Goal: Task Accomplishment & Management: Manage account settings

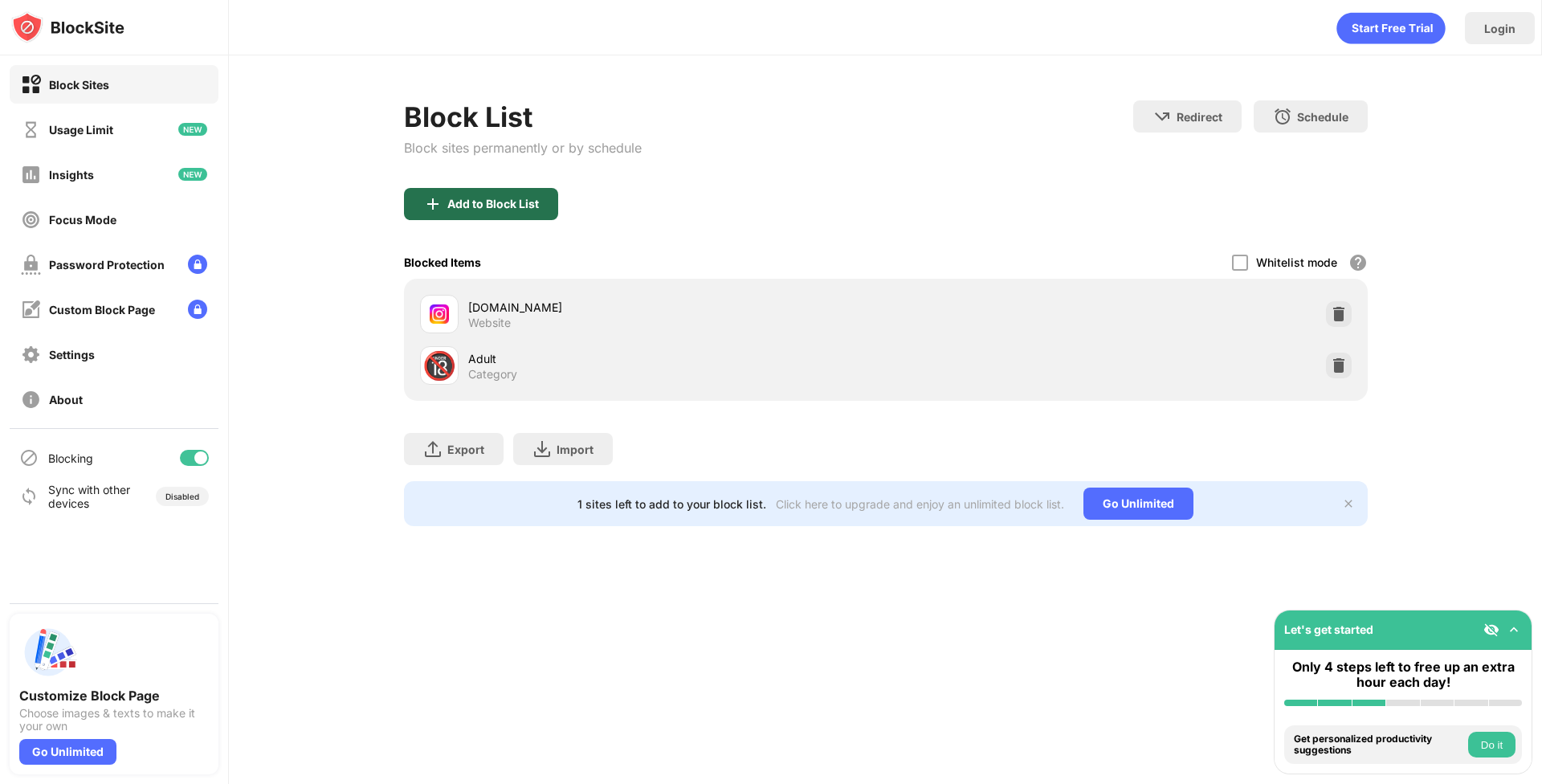
click at [512, 210] on div "Add to Block List" at bounding box center [493, 203] width 92 height 13
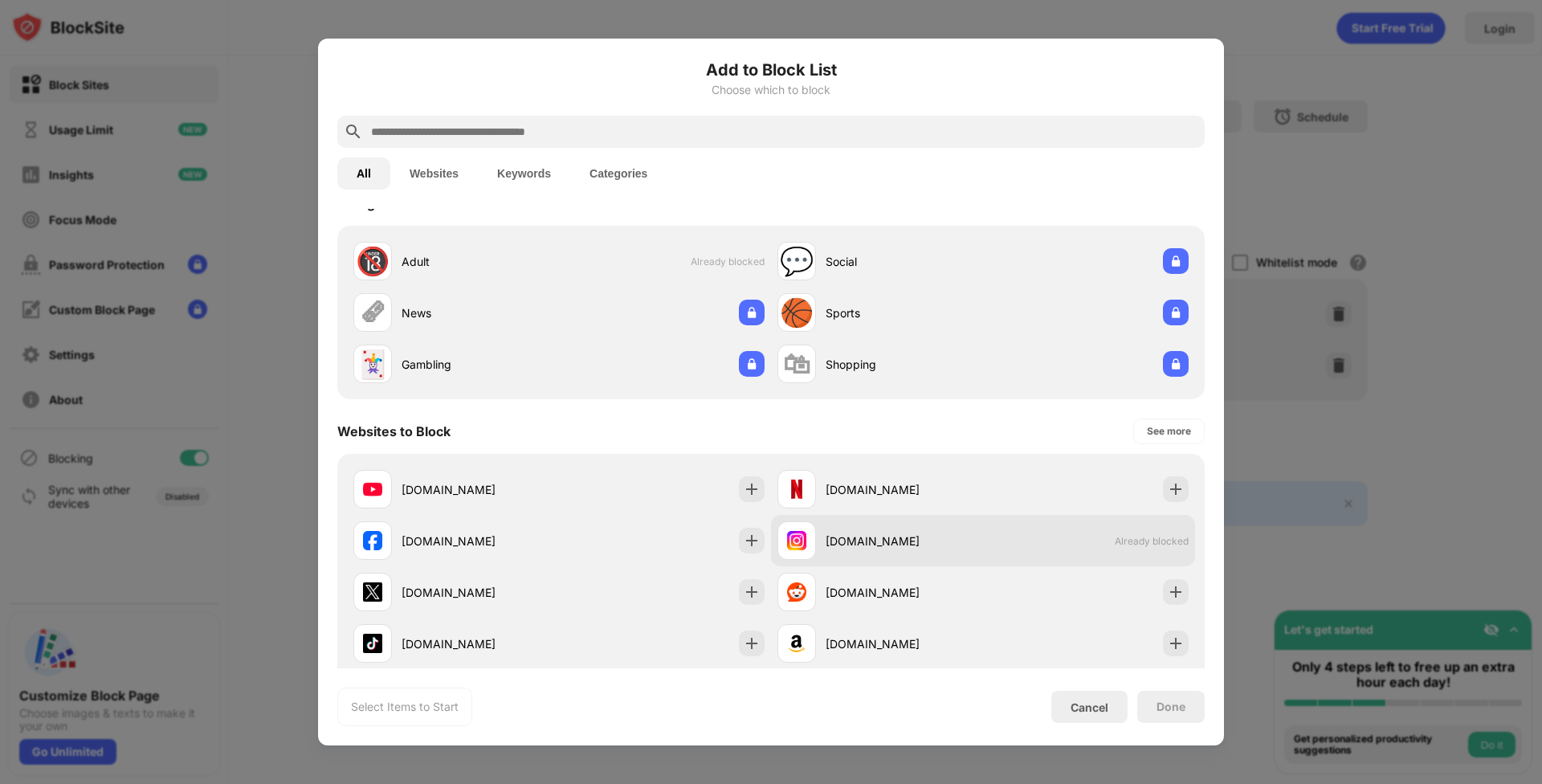
scroll to position [117, 0]
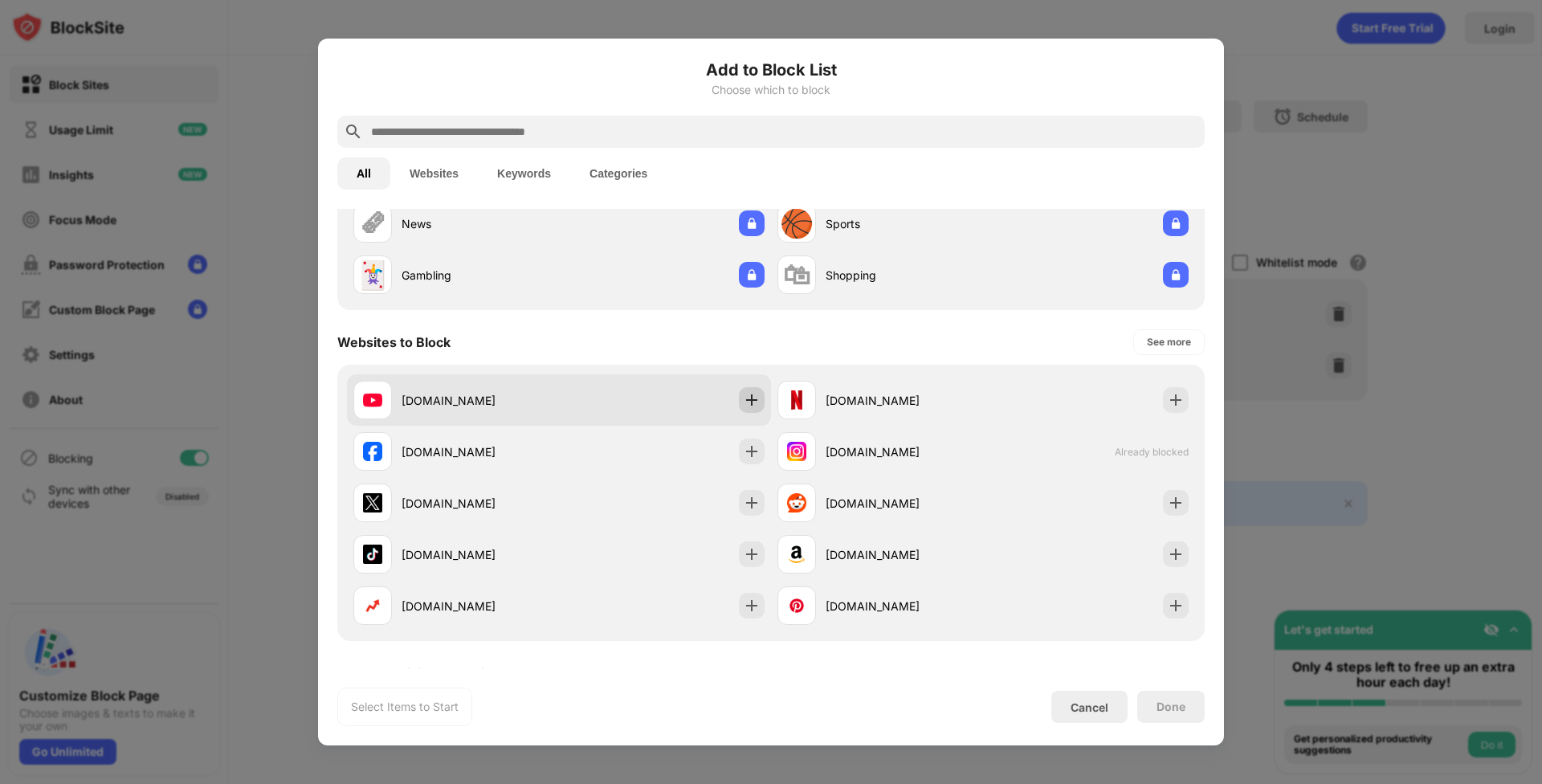
click at [744, 402] on img at bounding box center [752, 400] width 16 height 16
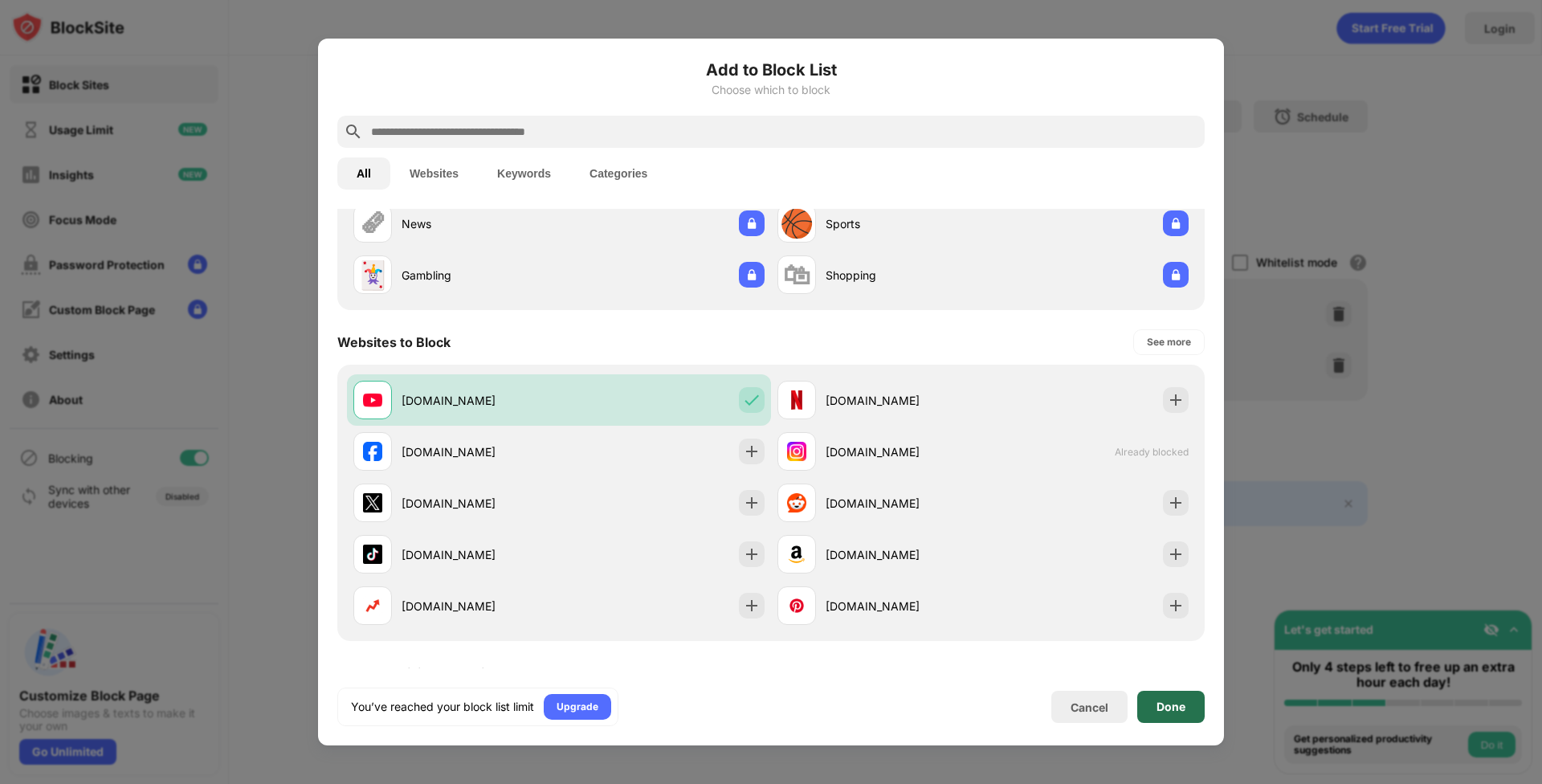
click at [1168, 714] on div "Done" at bounding box center [1170, 707] width 68 height 32
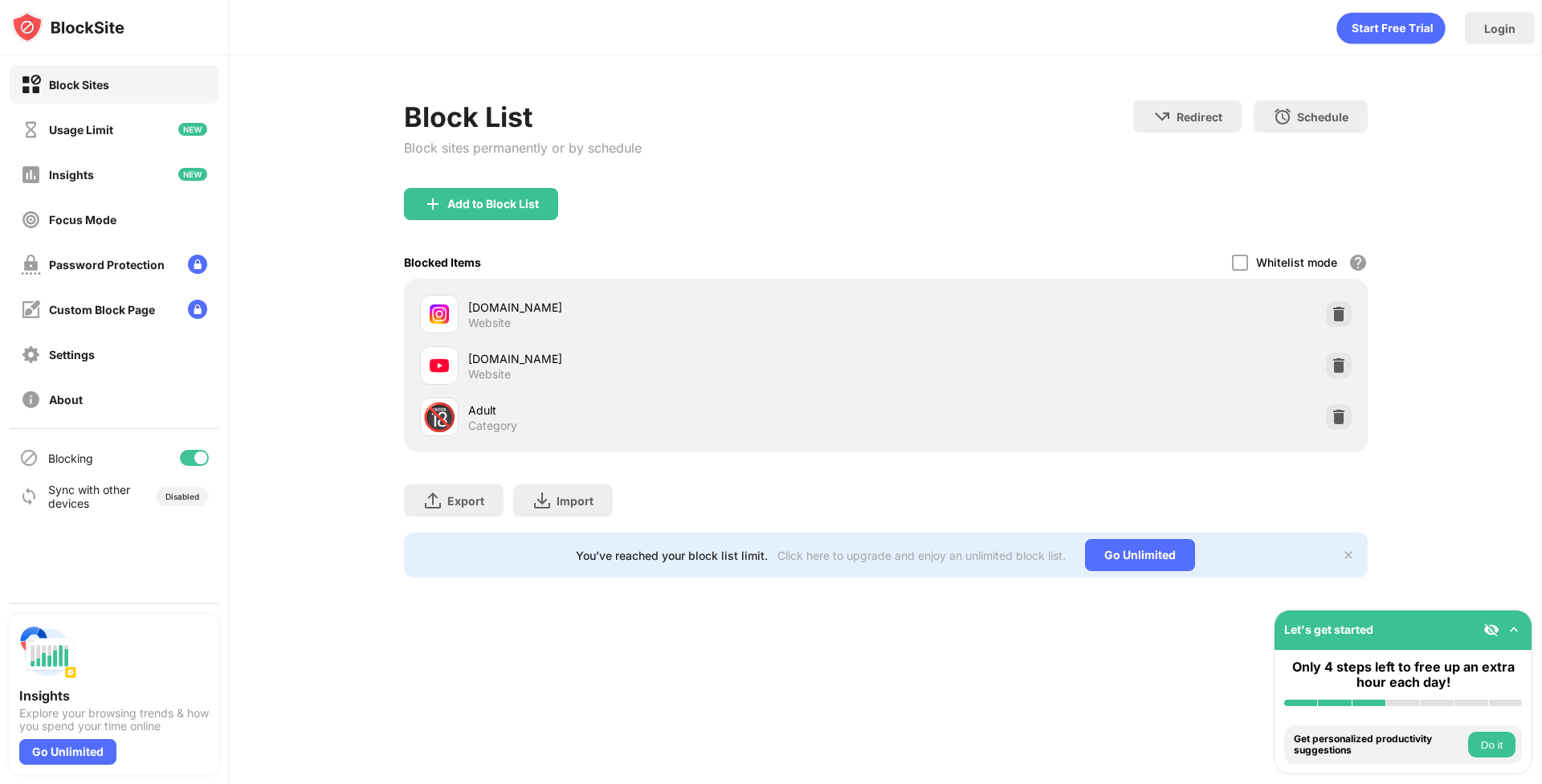
click at [764, 632] on div "Login Block List Block sites permanently or by schedule Redirect Choose a site …" at bounding box center [885, 392] width 1313 height 784
click at [1336, 313] on img at bounding box center [1339, 314] width 16 height 16
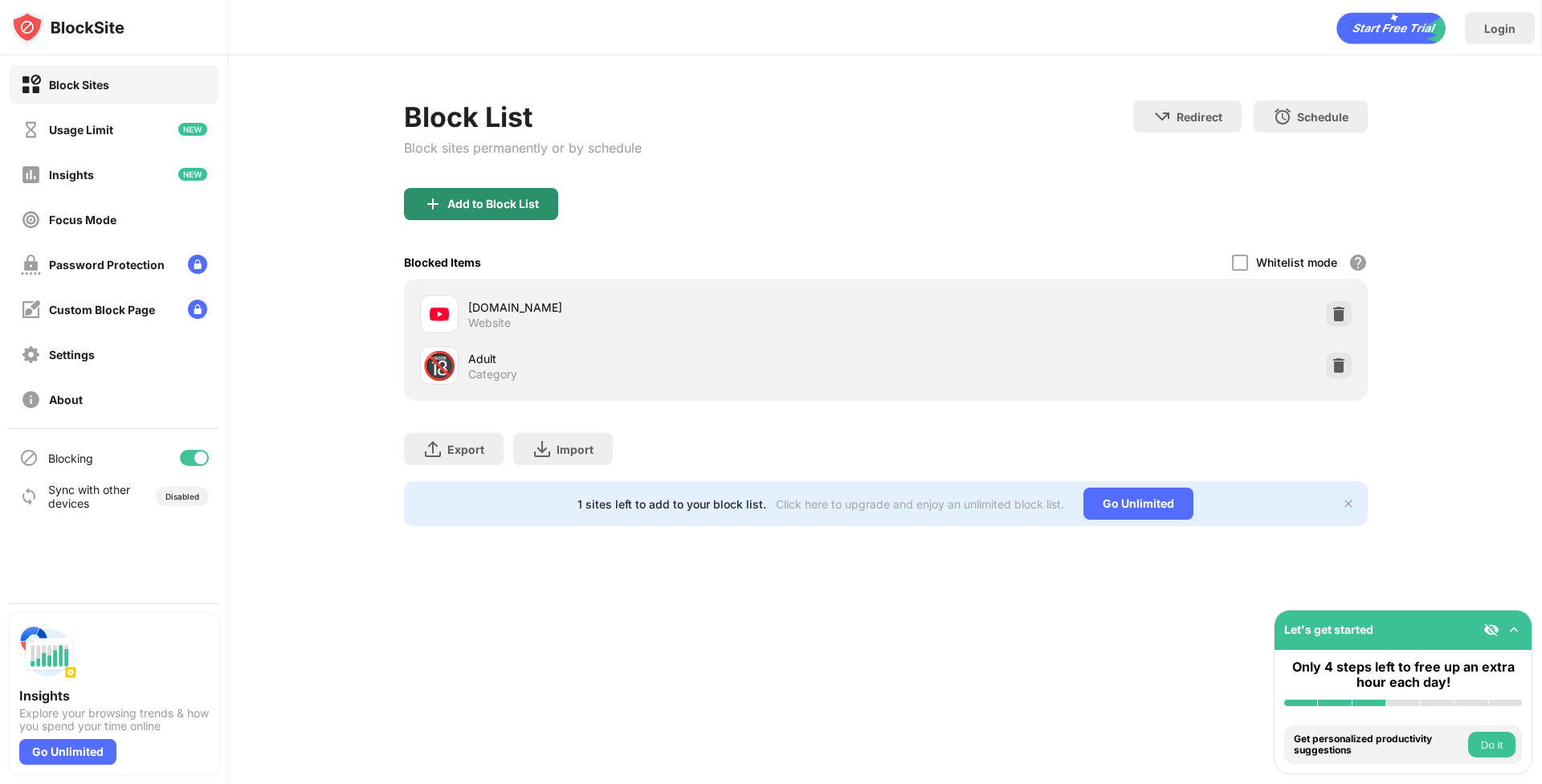
click at [483, 204] on div "Add to Block List" at bounding box center [493, 203] width 92 height 13
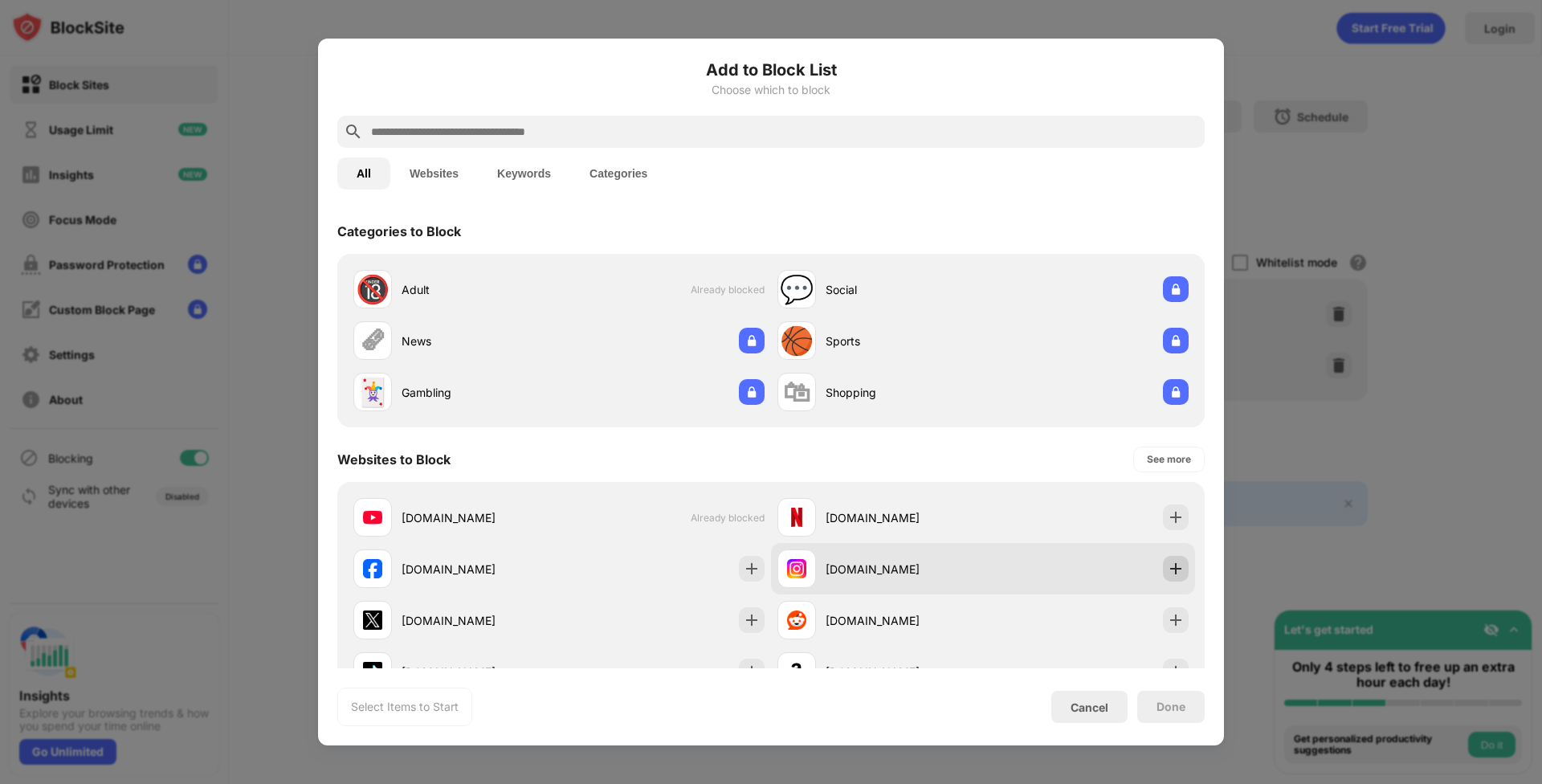
click at [1168, 573] on img at bounding box center [1176, 569] width 16 height 16
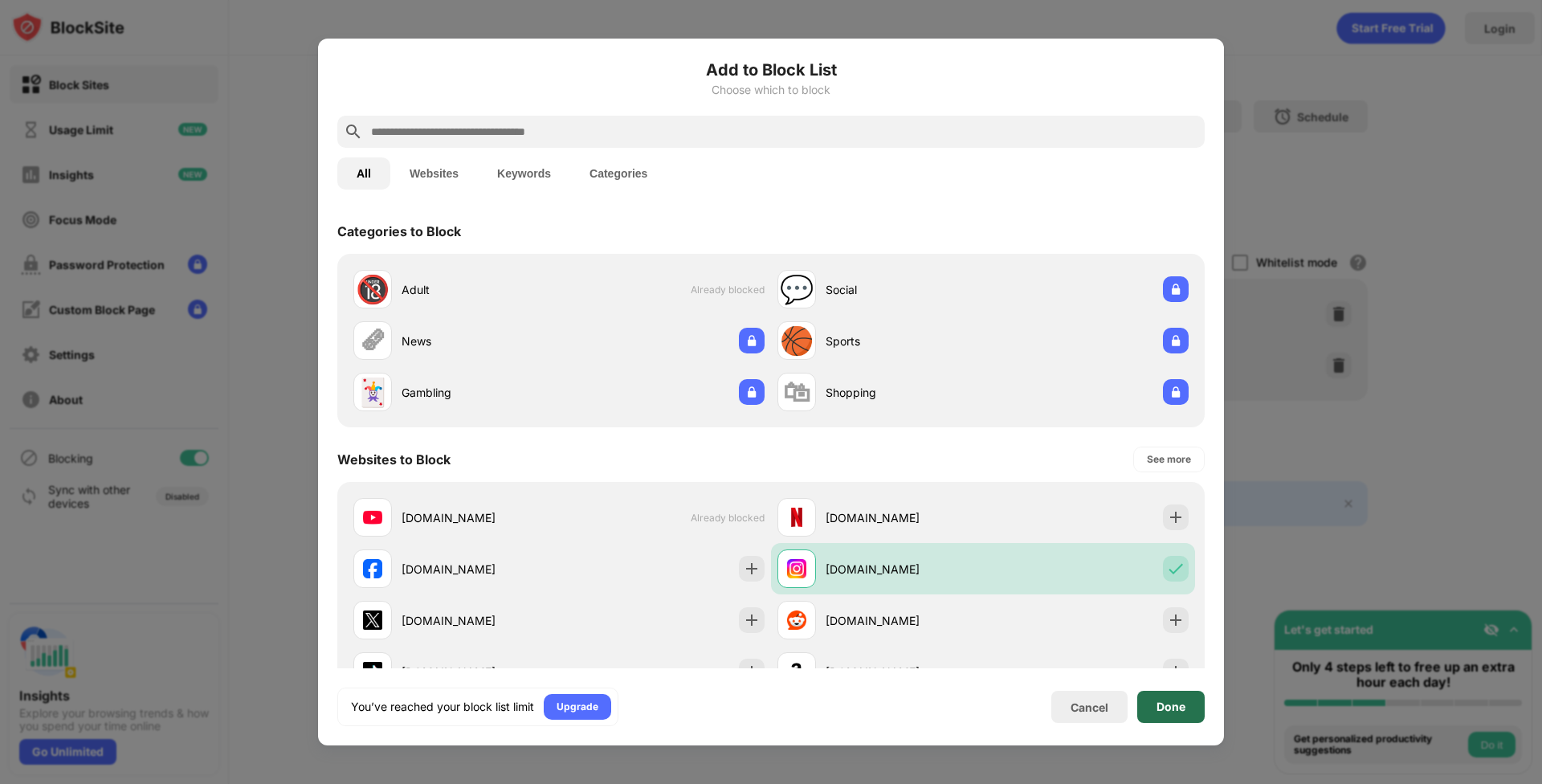
click at [1178, 704] on div "Done" at bounding box center [1171, 707] width 29 height 13
